Goal: Task Accomplishment & Management: Use online tool/utility

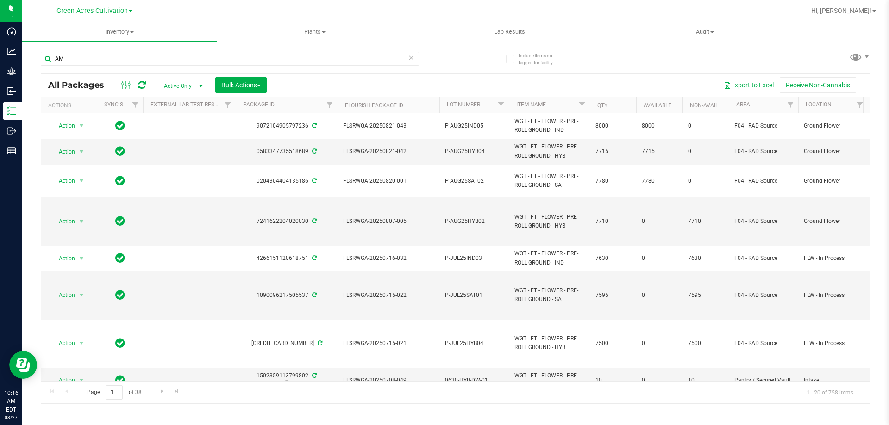
type input "A"
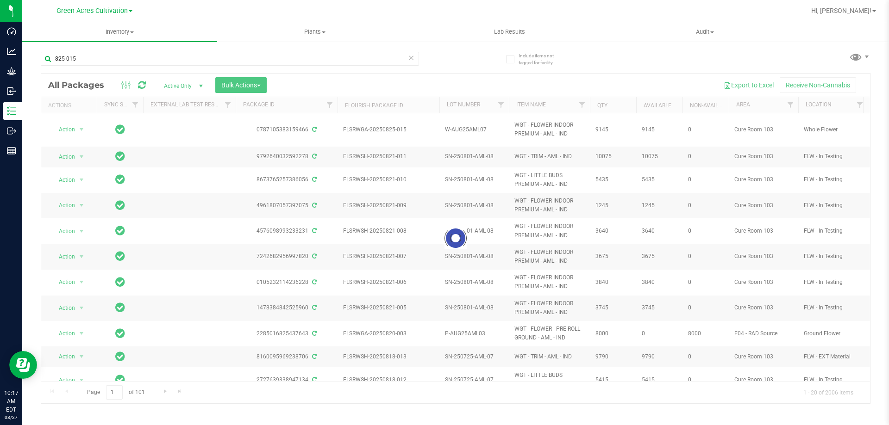
click at [597, 397] on div at bounding box center [455, 239] width 829 height 330
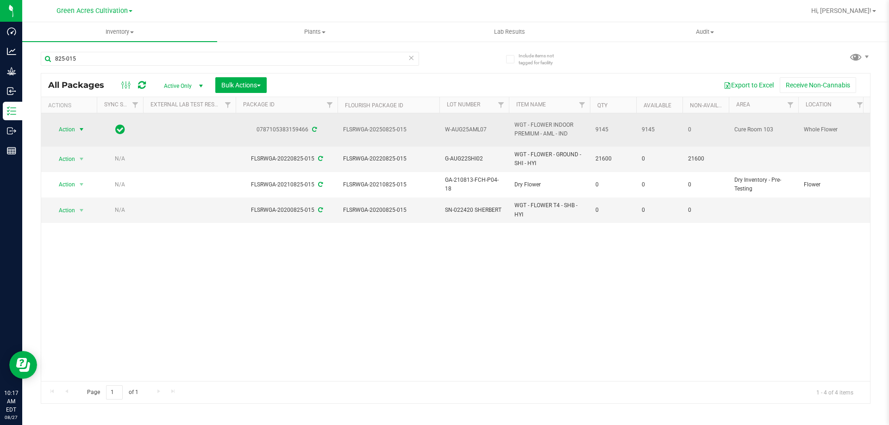
click at [78, 126] on span "select" at bounding box center [81, 129] width 7 height 7
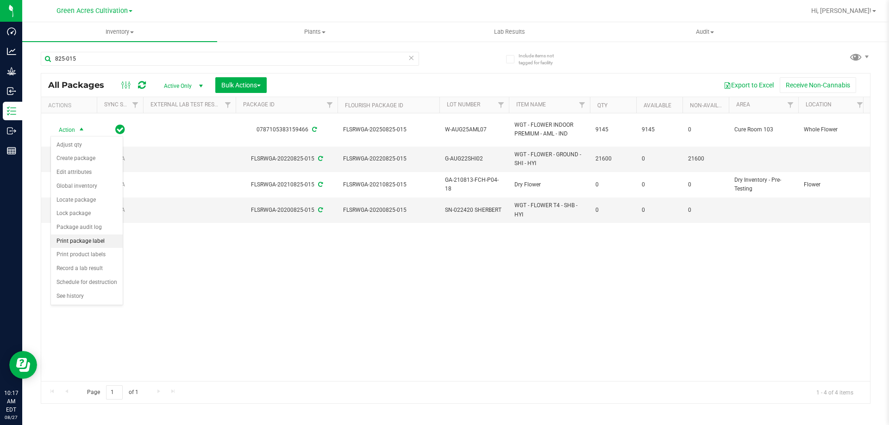
click at [80, 242] on li "Print package label" at bounding box center [87, 242] width 72 height 14
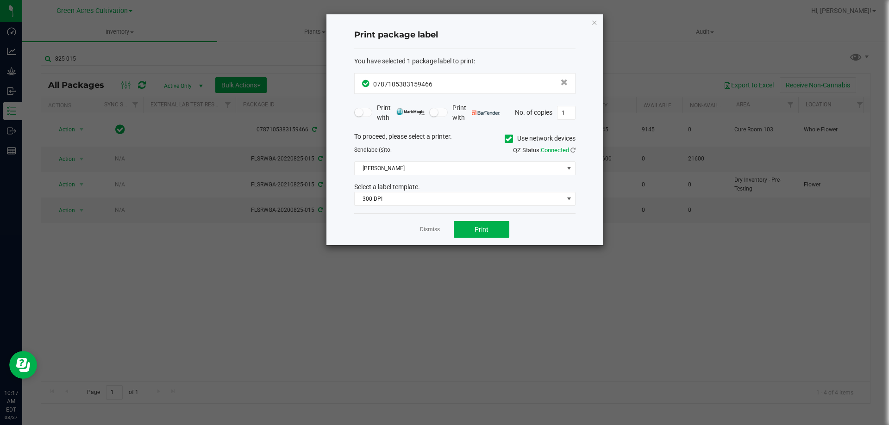
click at [509, 135] on span at bounding box center [509, 139] width 8 height 8
click at [0, 0] on input "Use network devices" at bounding box center [0, 0] width 0 height 0
click at [490, 164] on span at bounding box center [459, 168] width 209 height 13
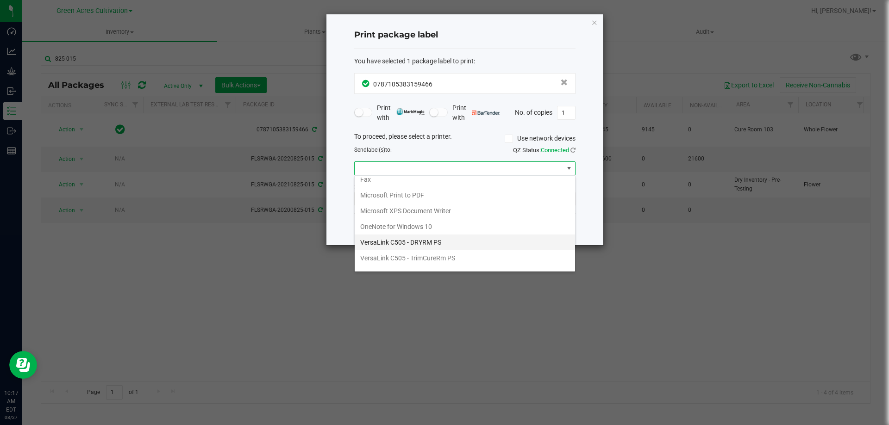
scroll to position [33, 0]
click at [409, 258] on ZPL "ZDesigner ZD420-203dpi ZPL" at bounding box center [465, 263] width 220 height 16
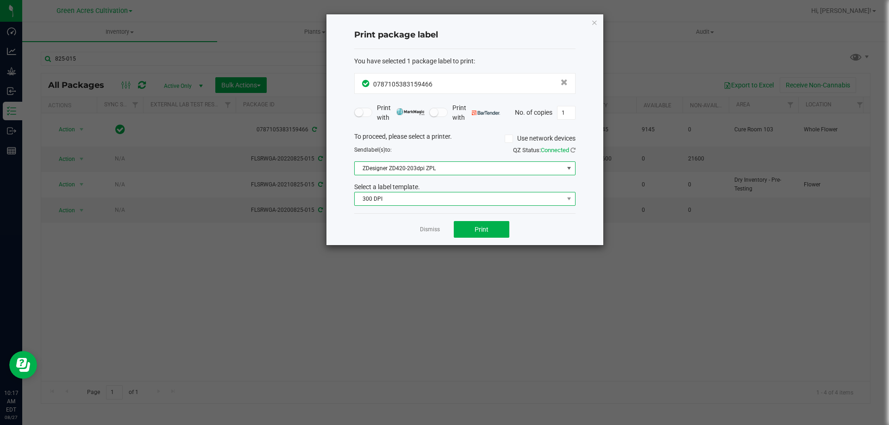
click at [441, 202] on span "300 DPI" at bounding box center [459, 199] width 209 height 13
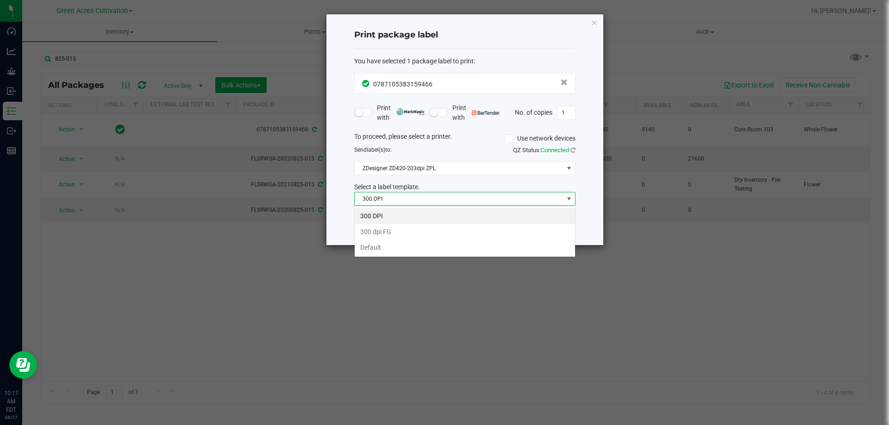
scroll to position [14, 221]
click at [400, 244] on li "Default" at bounding box center [465, 248] width 220 height 16
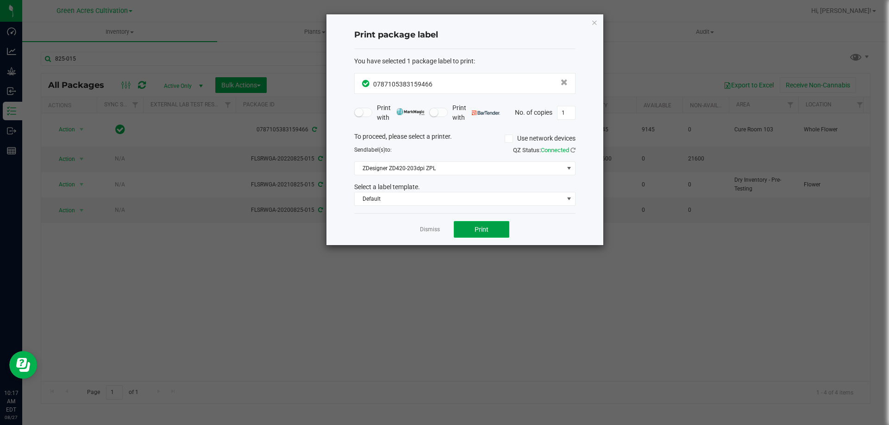
click at [475, 228] on button "Print" at bounding box center [482, 229] width 56 height 17
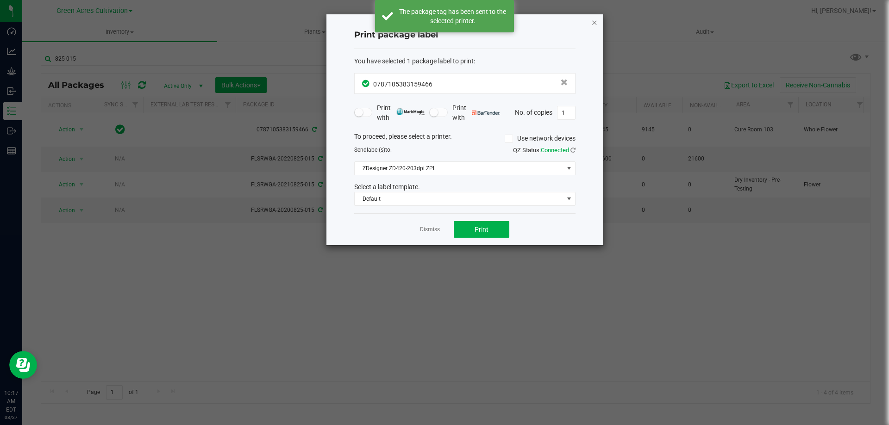
click at [594, 21] on icon "button" at bounding box center [594, 22] width 6 height 11
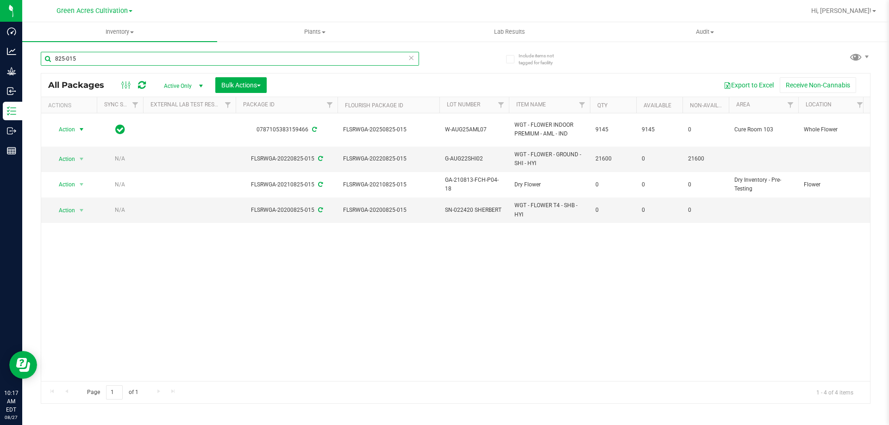
click at [357, 53] on input "825-015" at bounding box center [230, 59] width 378 height 14
type input "8"
